Goal: Information Seeking & Learning: Learn about a topic

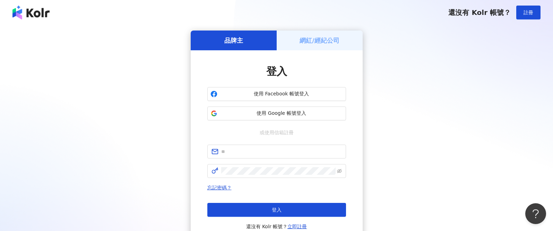
scroll to position [15, 0]
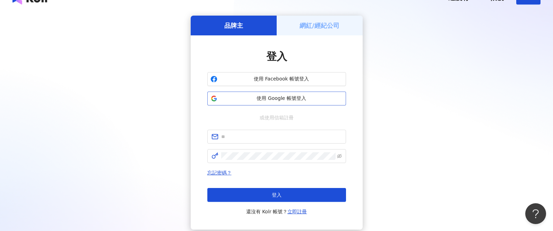
click at [283, 99] on span "使用 Google 帳號登入" at bounding box center [281, 98] width 123 height 7
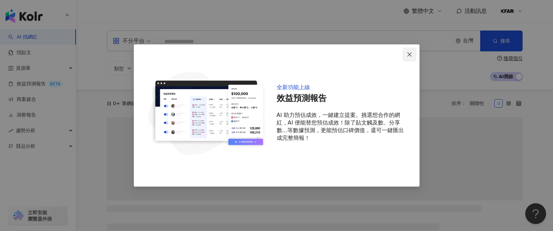
click at [407, 55] on icon "close" at bounding box center [410, 55] width 6 height 6
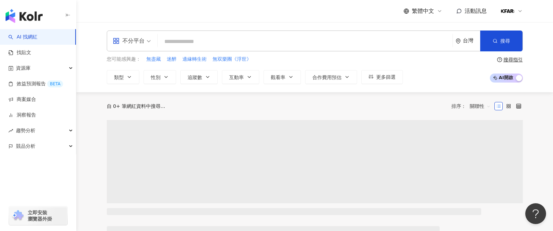
click at [205, 38] on input "search" at bounding box center [304, 41] width 289 height 13
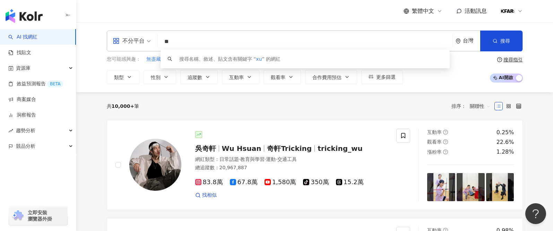
type input "*"
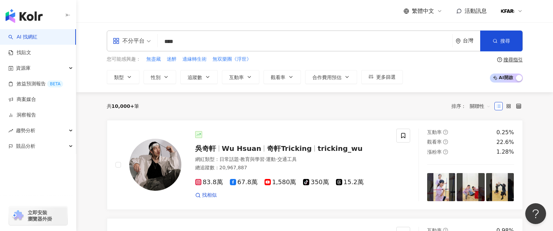
type input "****"
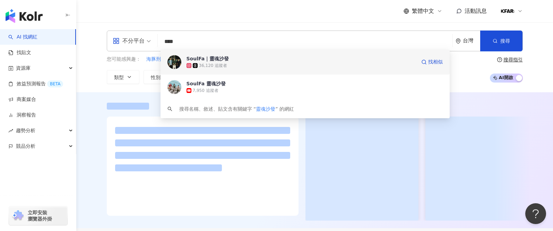
click at [216, 55] on div "SoulFa｜靈魂沙發" at bounding box center [207, 58] width 43 height 7
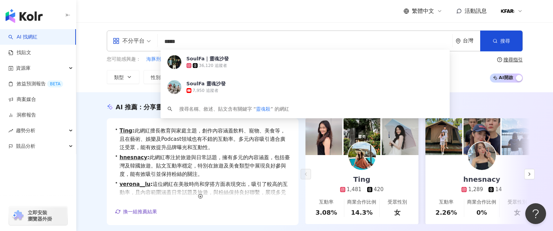
type input "****"
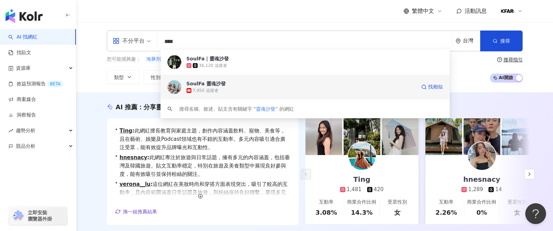
click at [233, 88] on div "7,950 追蹤者" at bounding box center [300, 90] width 229 height 7
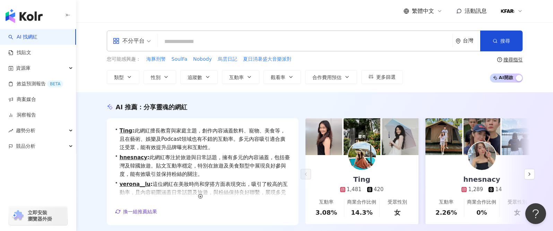
click at [190, 43] on input "search" at bounding box center [304, 41] width 289 height 13
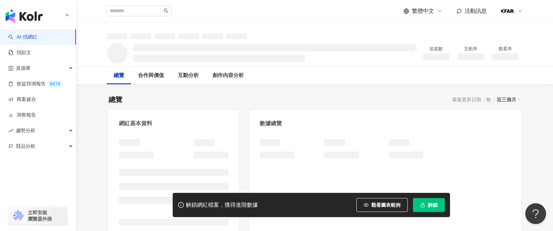
click at [430, 207] on span "解鎖" at bounding box center [433, 205] width 10 height 6
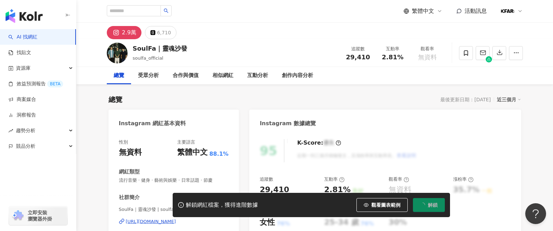
click at [224, 98] on div "總覽 最後更新日期：2025/10/6 近三個月" at bounding box center [314, 100] width 412 height 10
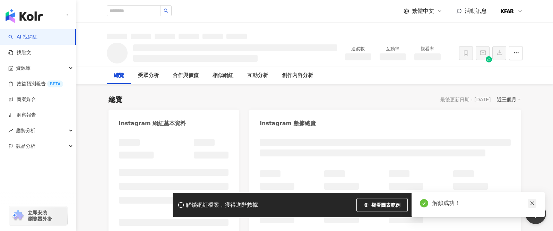
click at [532, 203] on icon "close" at bounding box center [532, 203] width 4 height 4
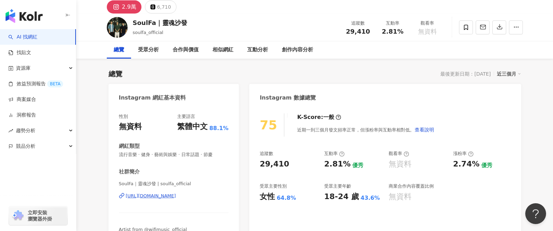
scroll to position [26, 0]
click at [159, 8] on div "6,710" at bounding box center [164, 7] width 14 height 10
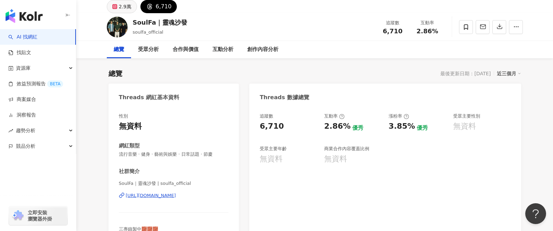
click at [121, 6] on div "2.9萬" at bounding box center [125, 7] width 12 height 10
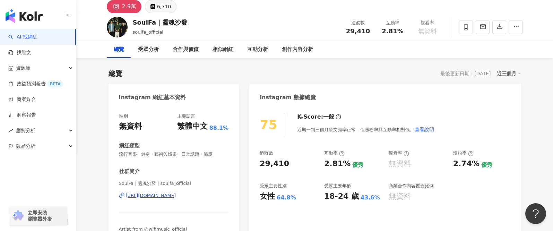
click at [159, 6] on div "6,710" at bounding box center [164, 7] width 14 height 10
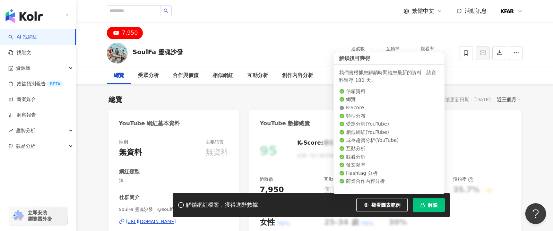
click at [429, 204] on span "解鎖" at bounding box center [433, 205] width 10 height 6
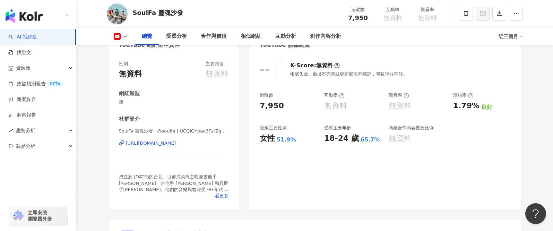
scroll to position [77, 0]
